Goal: Use online tool/utility: Utilize a website feature to perform a specific function

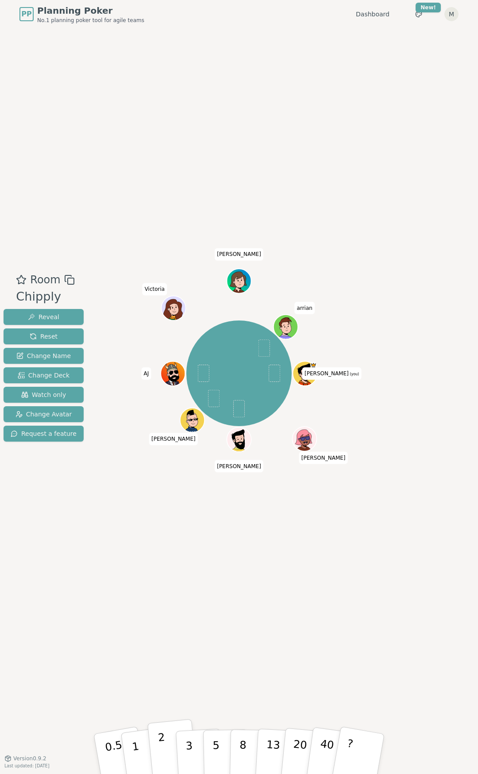
click at [168, 349] on button "2" at bounding box center [172, 754] width 50 height 70
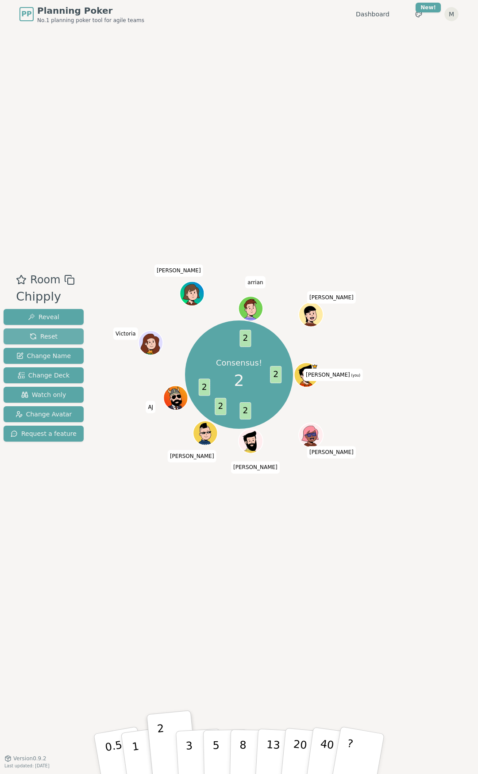
click at [65, 331] on button "Reset" at bounding box center [44, 337] width 80 height 16
click at [138, 349] on button "1" at bounding box center [145, 755] width 53 height 72
click at [58, 336] on button "Reset" at bounding box center [44, 337] width 80 height 16
click at [186, 349] on p "3" at bounding box center [190, 755] width 10 height 48
click at [160, 349] on p "2" at bounding box center [162, 755] width 11 height 48
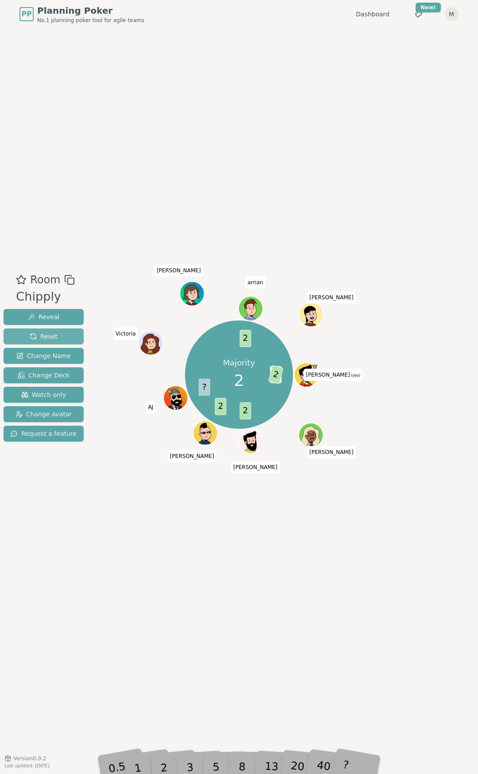
click at [68, 335] on button "Reset" at bounding box center [44, 337] width 80 height 16
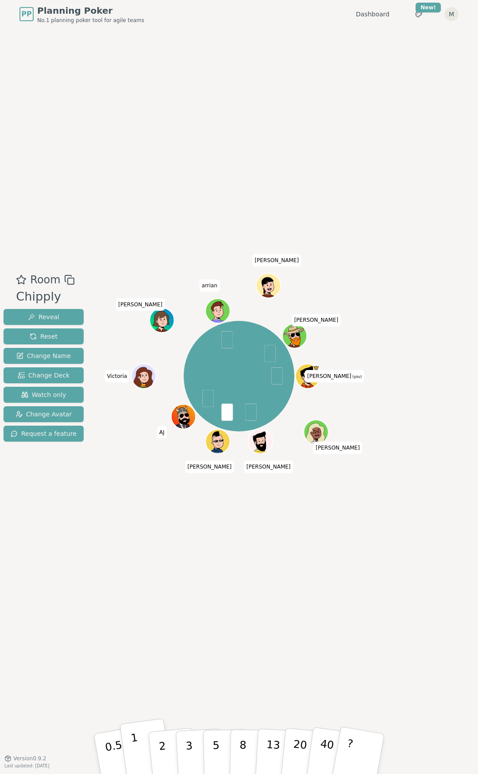
click at [144, 349] on button "1" at bounding box center [145, 755] width 53 height 72
click at [192, 349] on button "3" at bounding box center [199, 754] width 48 height 69
click at [166, 349] on button "2" at bounding box center [172, 754] width 50 height 70
click at [183, 349] on button "3" at bounding box center [199, 754] width 48 height 69
click at [163, 349] on p "2" at bounding box center [162, 755] width 11 height 48
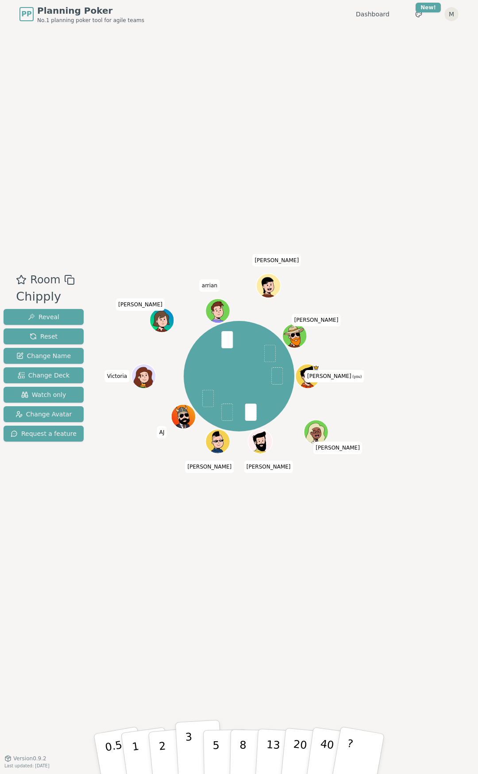
click at [187, 349] on p "3" at bounding box center [190, 755] width 10 height 48
click at [243, 349] on p "8" at bounding box center [243, 754] width 8 height 48
click at [211, 349] on button "5" at bounding box center [226, 754] width 46 height 67
click at [161, 349] on p "2" at bounding box center [162, 755] width 11 height 48
click at [62, 334] on button "Reset" at bounding box center [44, 337] width 80 height 16
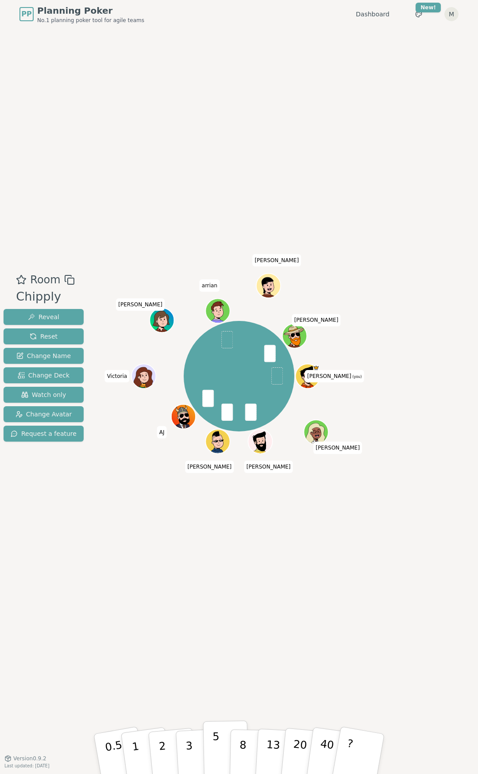
click at [216, 349] on p "5" at bounding box center [216, 755] width 8 height 48
click at [241, 349] on p "8" at bounding box center [243, 754] width 8 height 48
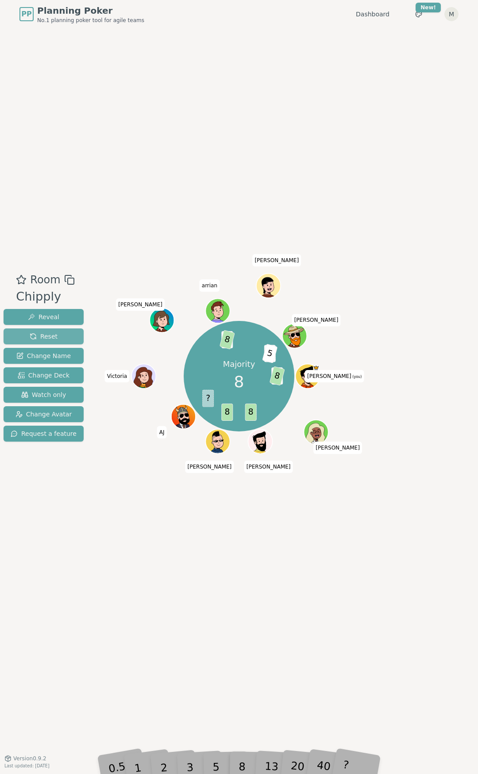
click at [73, 335] on button "Reset" at bounding box center [44, 337] width 80 height 16
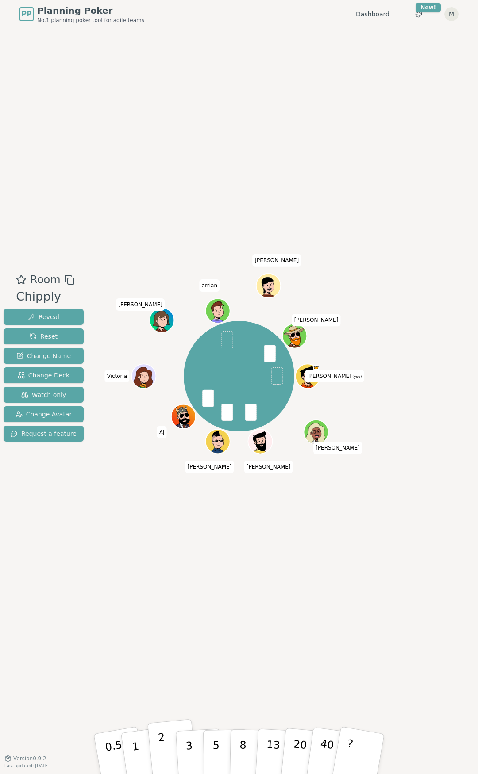
click at [166, 349] on button "2" at bounding box center [172, 754] width 50 height 70
click at [168, 349] on button "2" at bounding box center [172, 754] width 50 height 70
click at [216, 349] on p "5" at bounding box center [216, 755] width 8 height 48
click at [190, 349] on p "3" at bounding box center [190, 755] width 10 height 48
click at [138, 349] on button "1" at bounding box center [145, 755] width 53 height 72
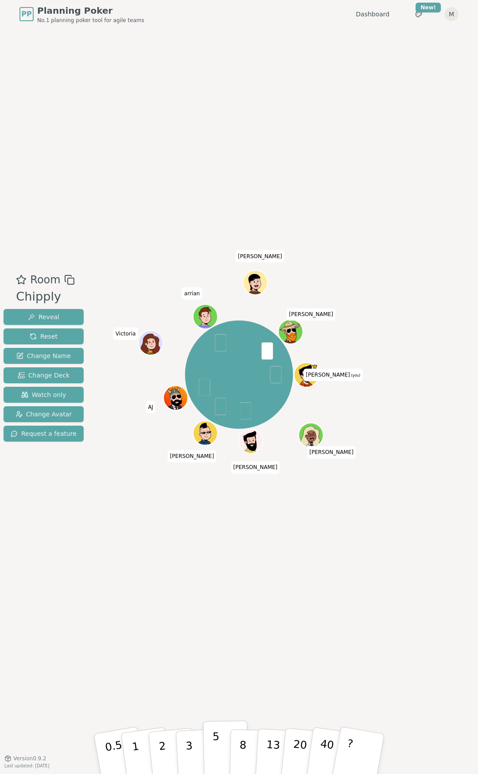
click at [212, 349] on button "5" at bounding box center [226, 754] width 46 height 67
click at [200, 349] on button "3" at bounding box center [199, 754] width 48 height 69
